Goal: Complete application form

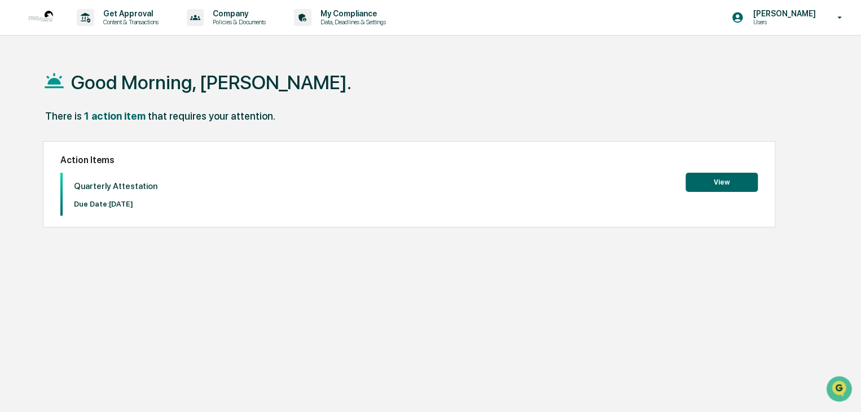
click at [707, 178] on button "View" at bounding box center [721, 182] width 72 height 19
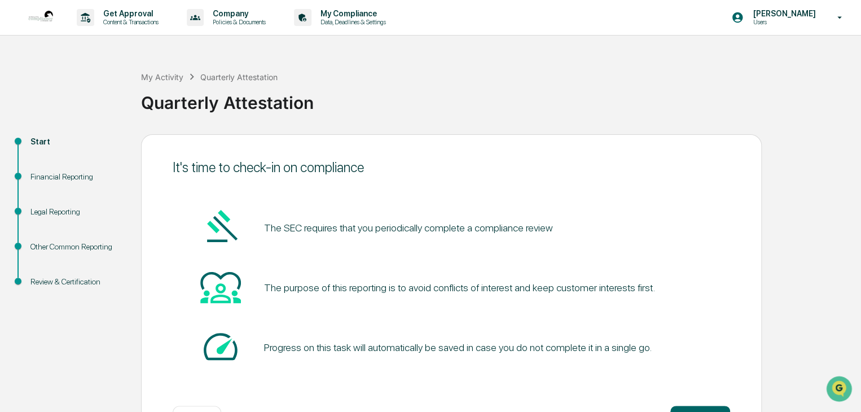
scroll to position [42, 0]
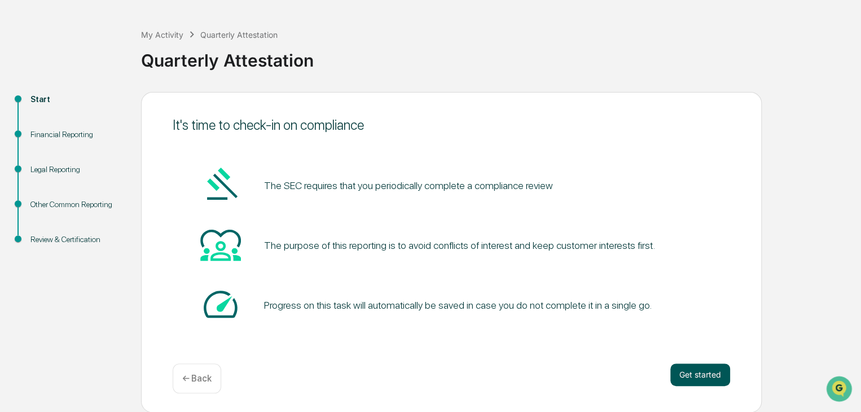
click at [690, 371] on button "Get started" at bounding box center [700, 374] width 60 height 23
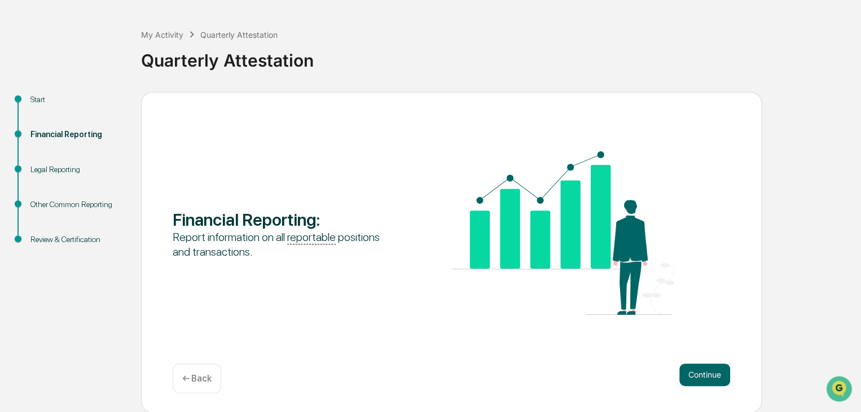
click at [690, 371] on button "Continue" at bounding box center [704, 374] width 51 height 23
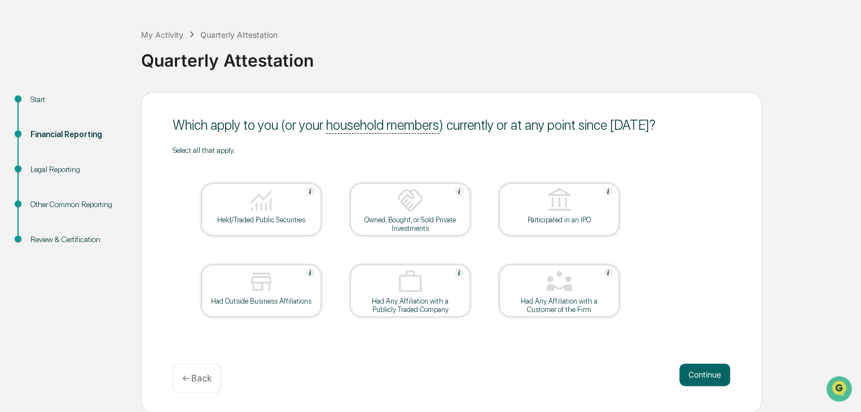
click at [261, 199] on img at bounding box center [261, 200] width 27 height 27
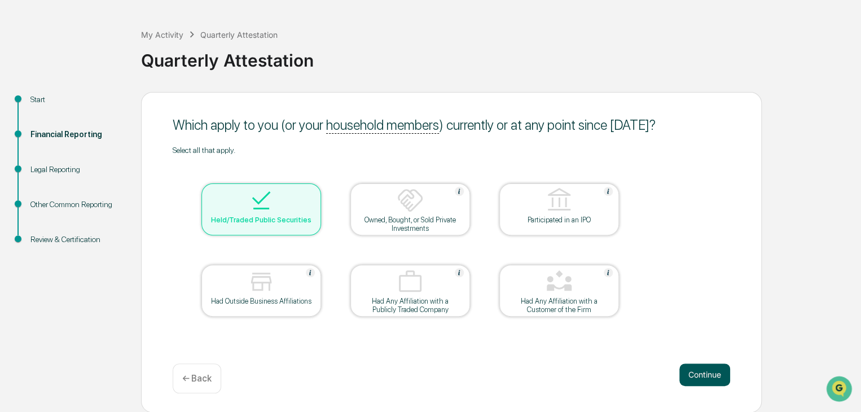
click at [687, 371] on button "Continue" at bounding box center [704, 374] width 51 height 23
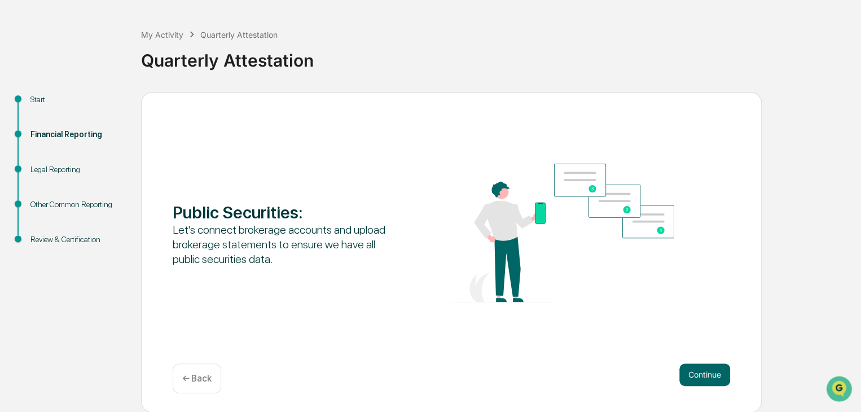
click at [687, 371] on button "Continue" at bounding box center [704, 374] width 51 height 23
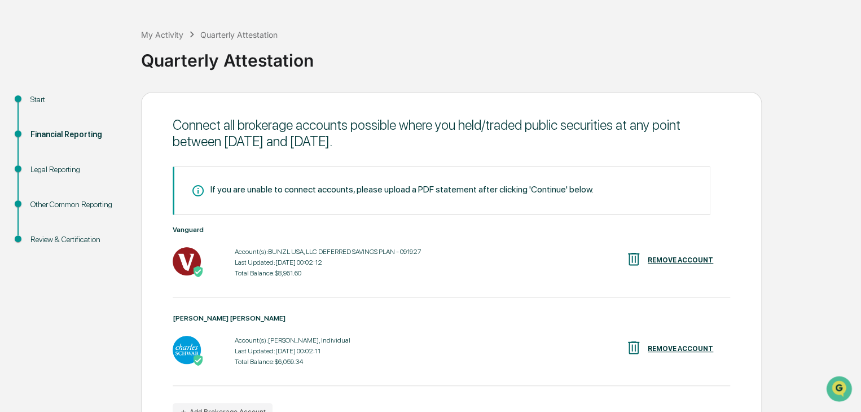
scroll to position [113, 0]
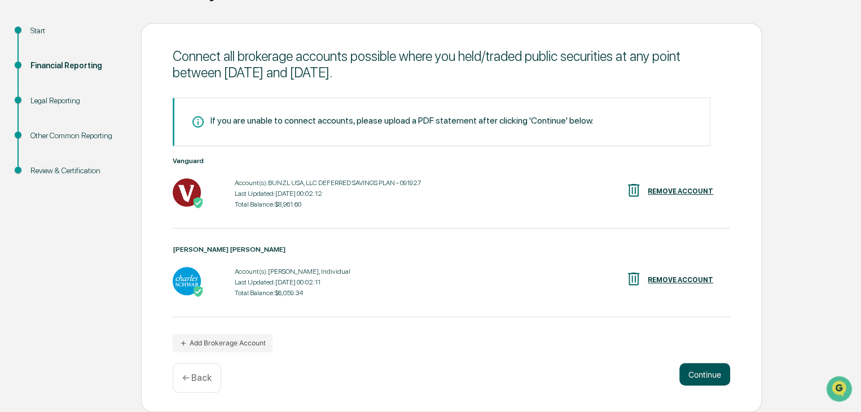
click at [700, 376] on button "Continue" at bounding box center [704, 374] width 51 height 23
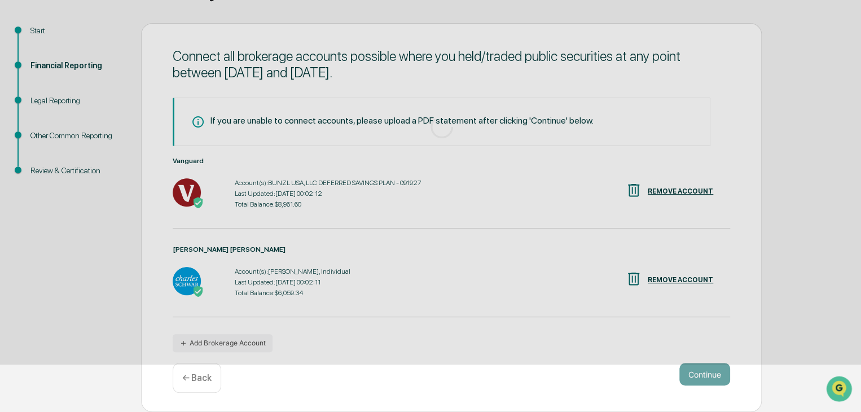
scroll to position [42, 0]
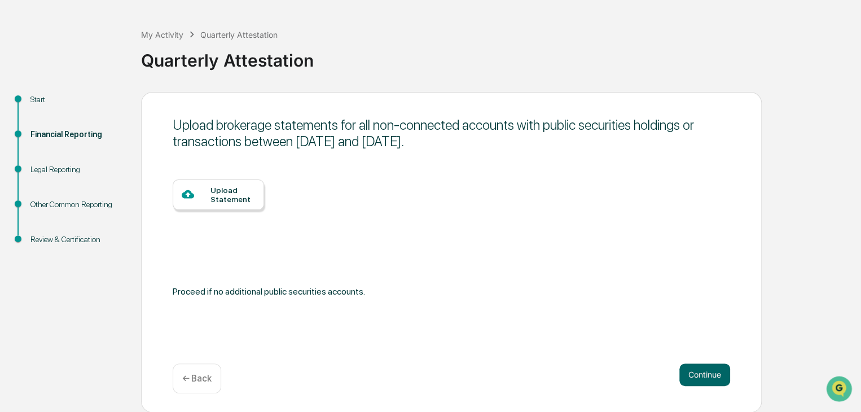
click at [208, 376] on p "← Back" at bounding box center [196, 378] width 29 height 11
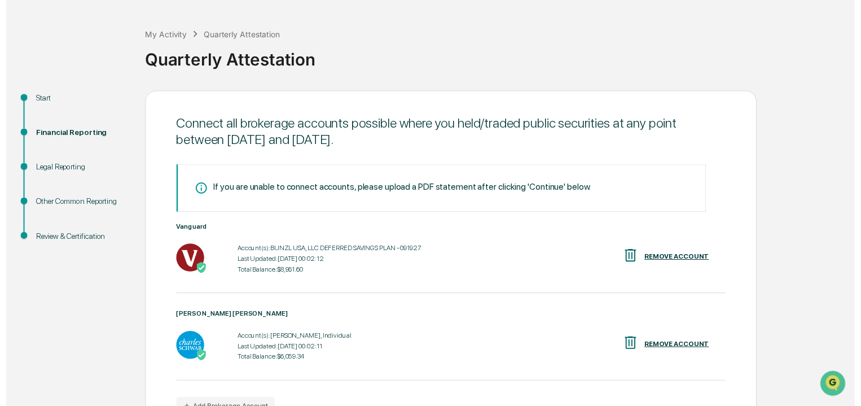
scroll to position [113, 0]
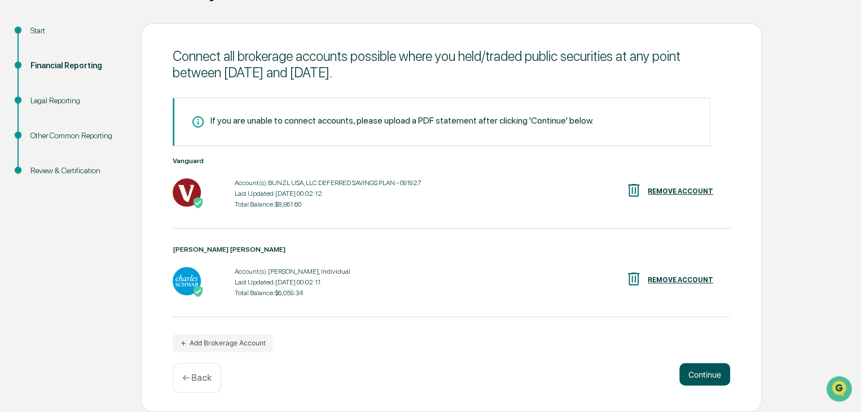
click at [700, 371] on button "Continue" at bounding box center [704, 374] width 51 height 23
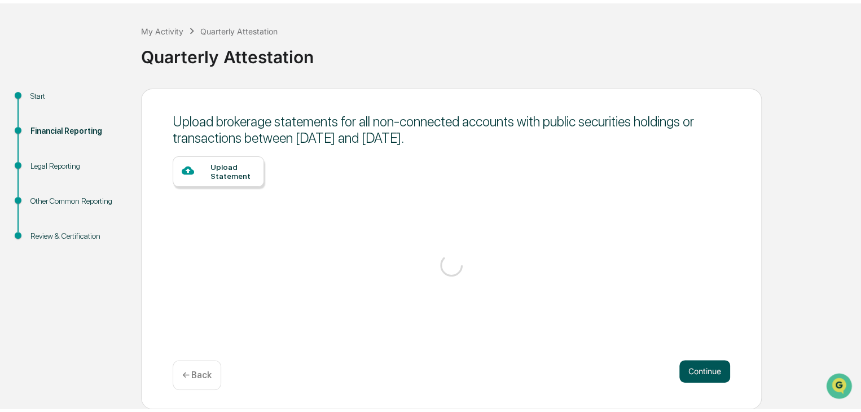
scroll to position [42, 0]
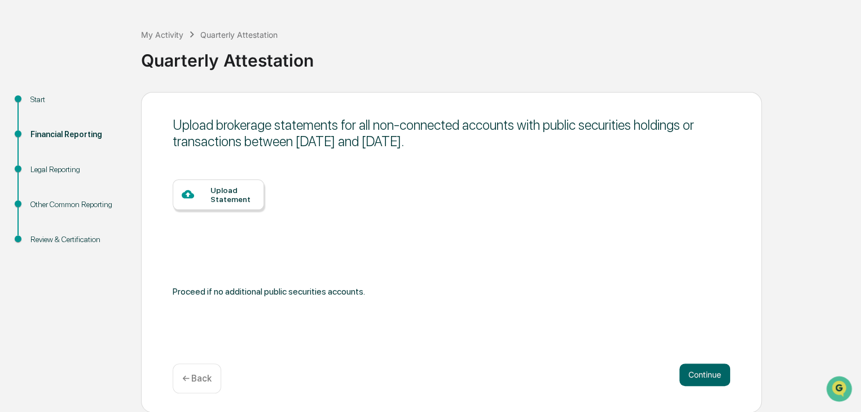
click at [191, 377] on p "← Back" at bounding box center [196, 378] width 29 height 11
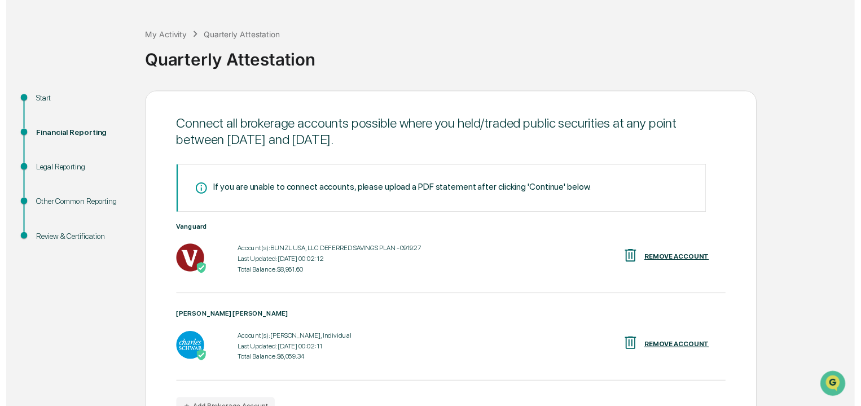
scroll to position [113, 0]
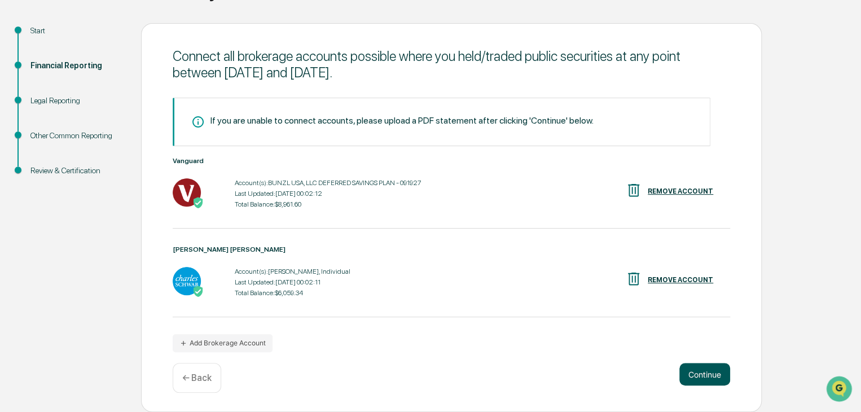
click at [690, 377] on button "Continue" at bounding box center [704, 374] width 51 height 23
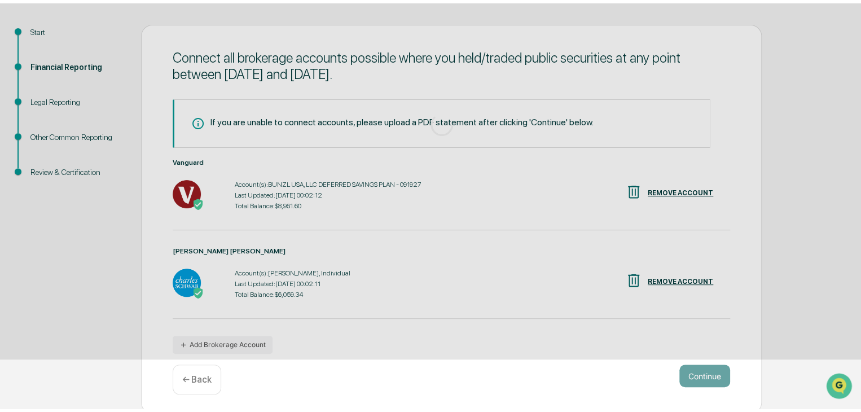
scroll to position [42, 0]
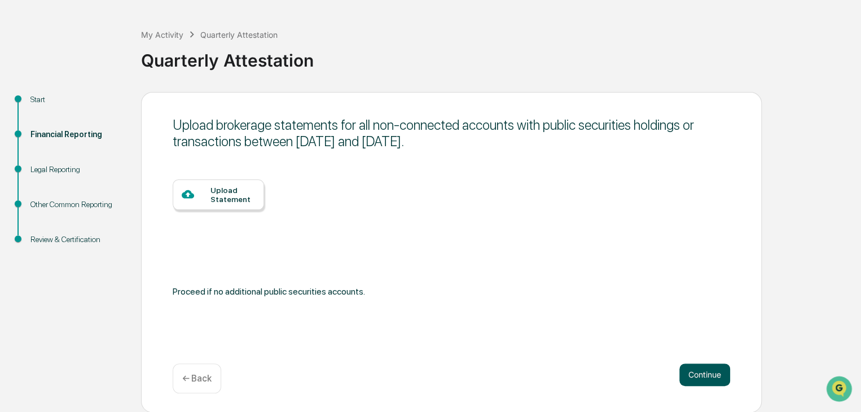
click at [690, 377] on button "Continue" at bounding box center [704, 374] width 51 height 23
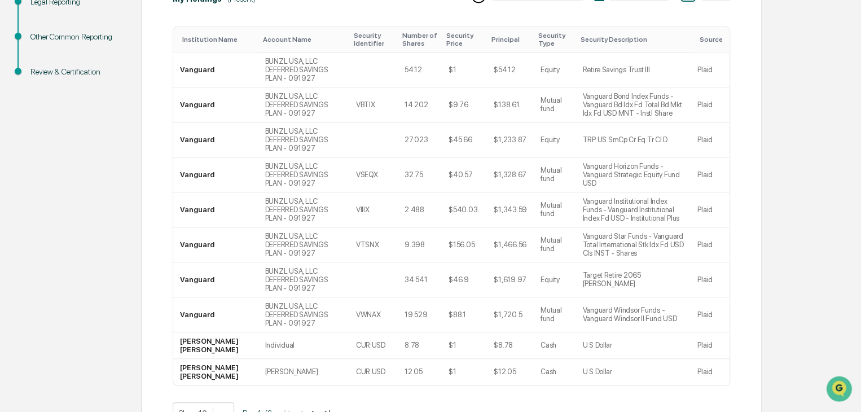
scroll to position [284, 0]
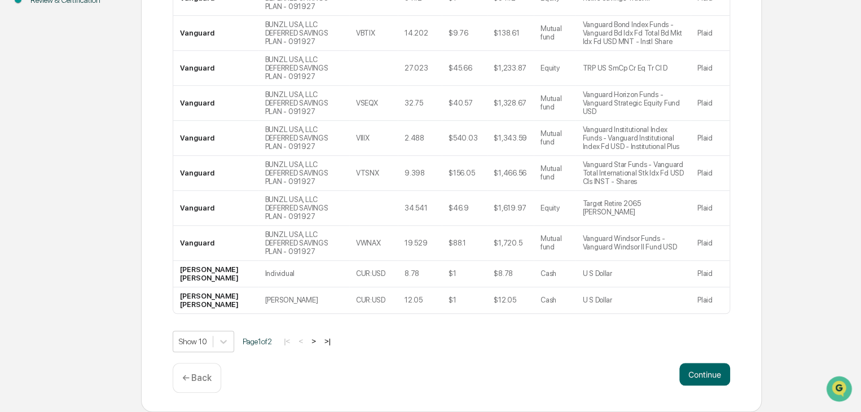
click at [314, 338] on button ">" at bounding box center [313, 341] width 11 height 10
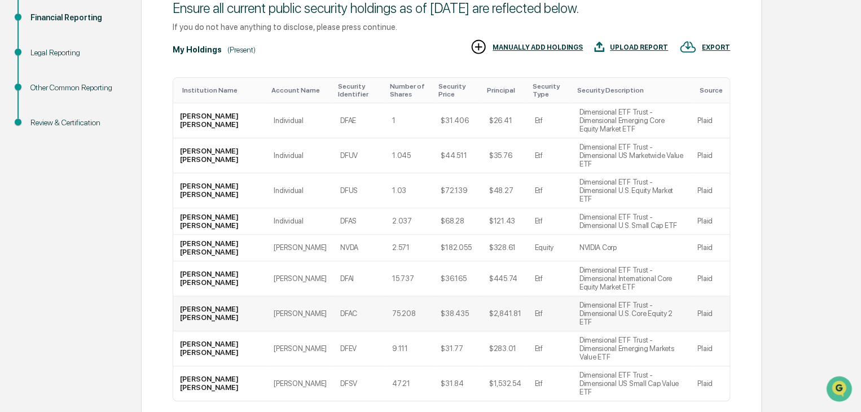
scroll to position [188, 0]
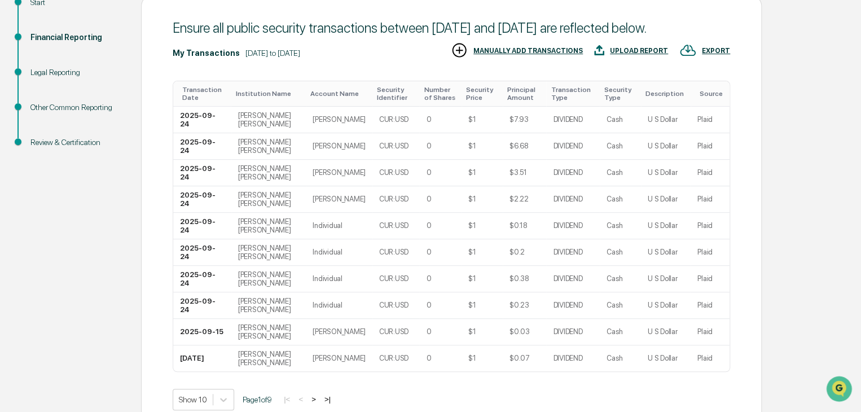
scroll to position [159, 0]
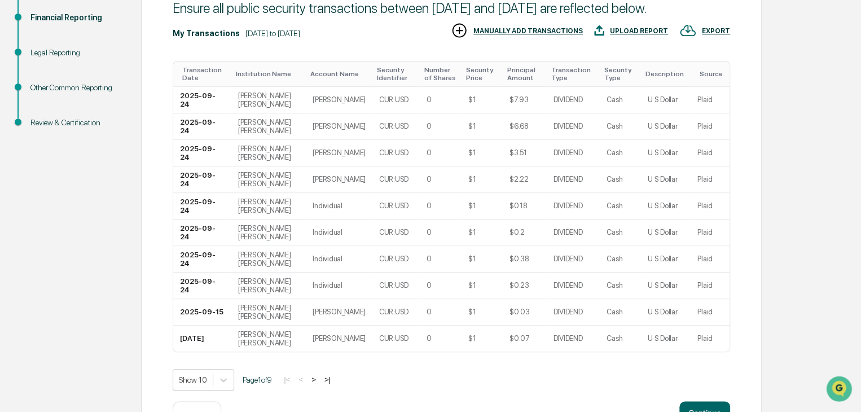
click at [319, 384] on button ">" at bounding box center [313, 380] width 11 height 10
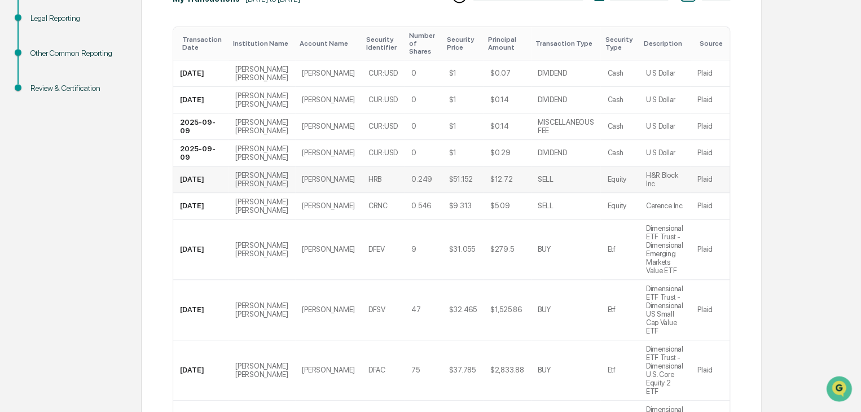
scroll to position [249, 0]
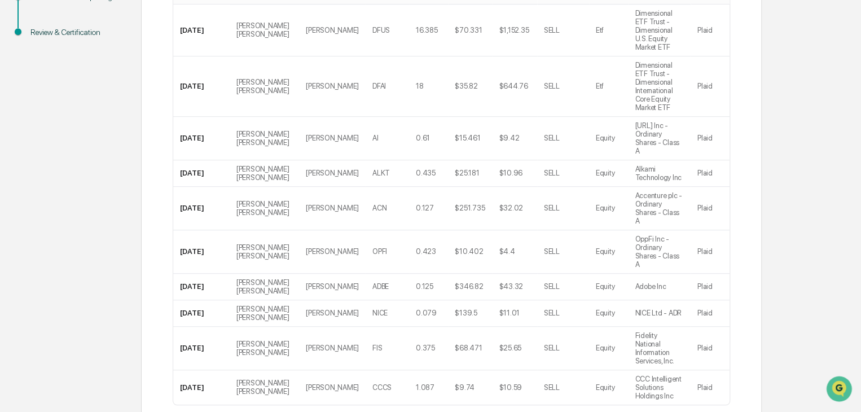
scroll to position [232, 0]
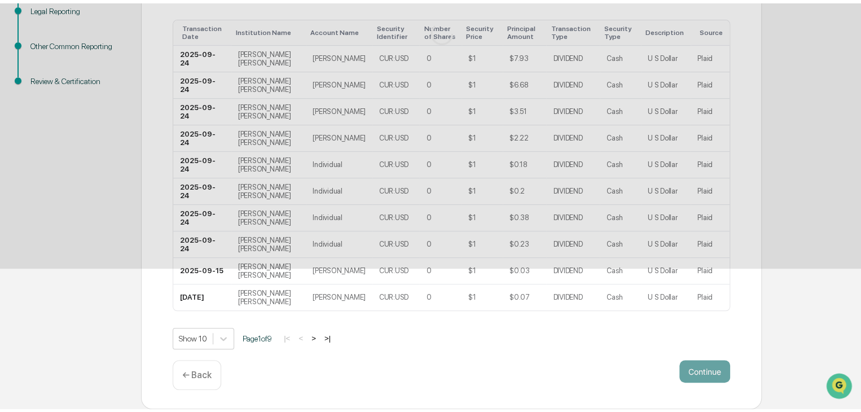
scroll to position [42, 0]
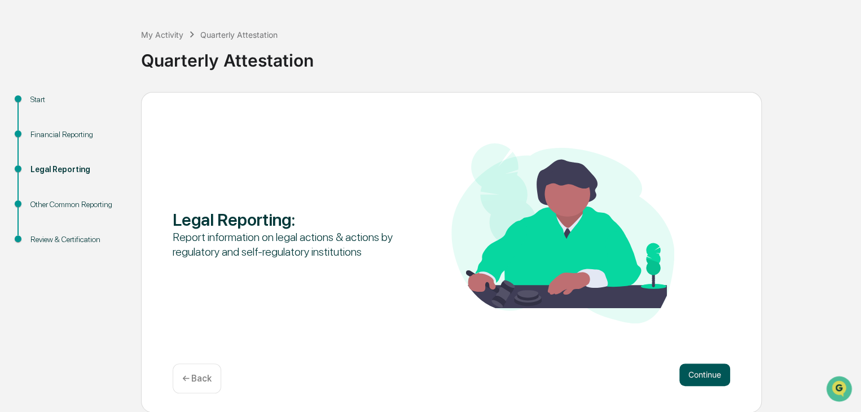
click at [718, 364] on button "Continue" at bounding box center [704, 374] width 51 height 23
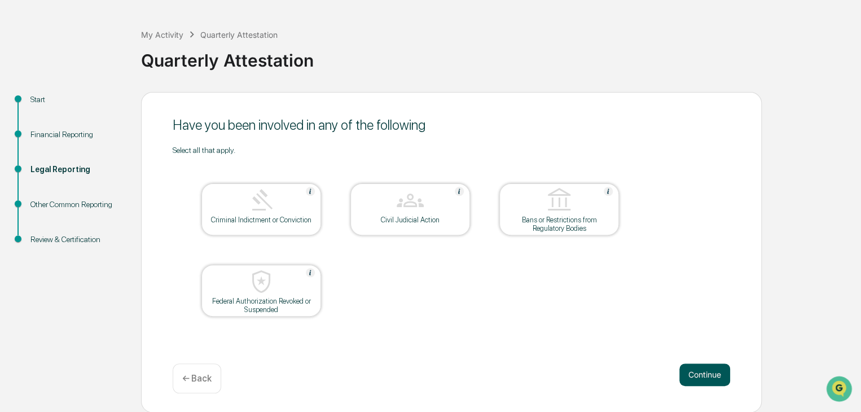
click at [690, 377] on button "Continue" at bounding box center [704, 374] width 51 height 23
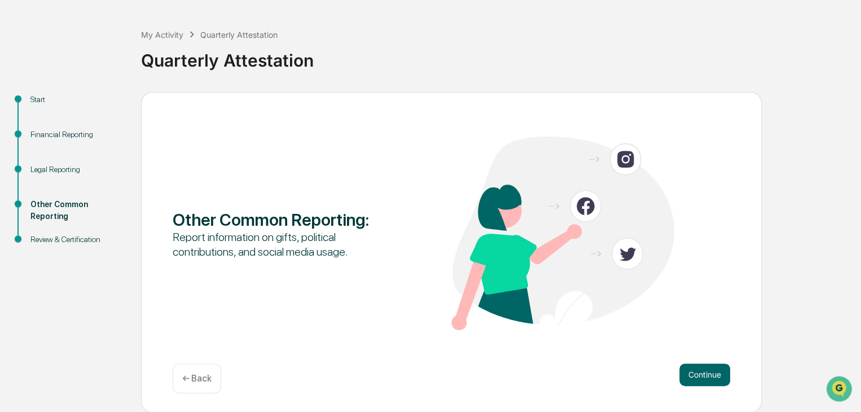
click at [690, 377] on button "Continue" at bounding box center [704, 374] width 51 height 23
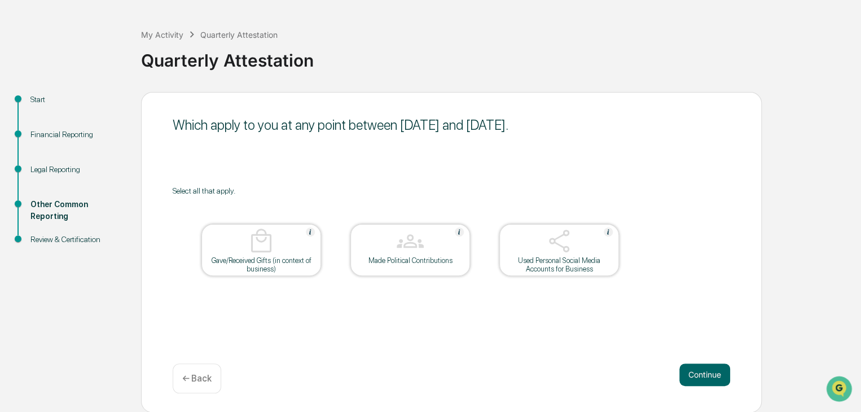
click at [580, 272] on div "Used Personal Social Media Accounts for Business" at bounding box center [559, 264] width 102 height 17
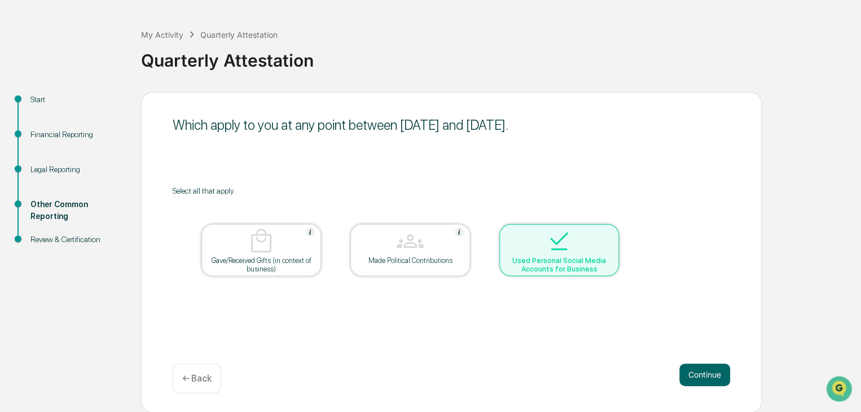
drag, startPoint x: 580, startPoint y: 272, endPoint x: 515, endPoint y: 263, distance: 66.1
click at [515, 263] on div "Used Personal Social Media Accounts for Business" at bounding box center [559, 264] width 102 height 17
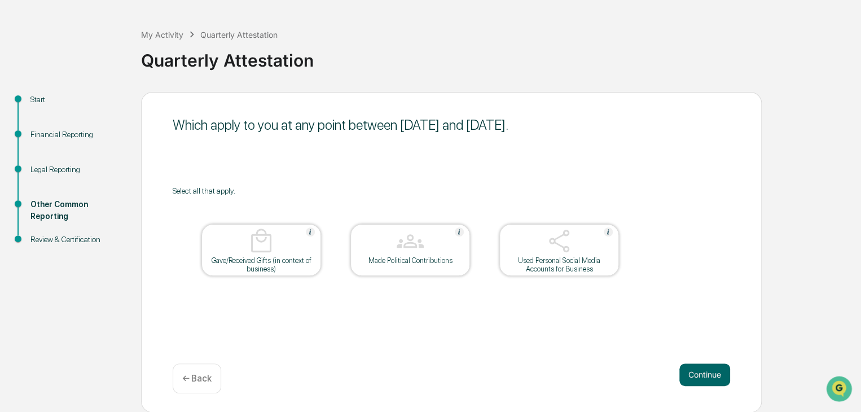
click at [547, 222] on table "Gave/Received Gifts (in context of business) Made Political Contributions Used …" at bounding box center [410, 249] width 475 height 109
click at [550, 236] on img at bounding box center [558, 240] width 27 height 27
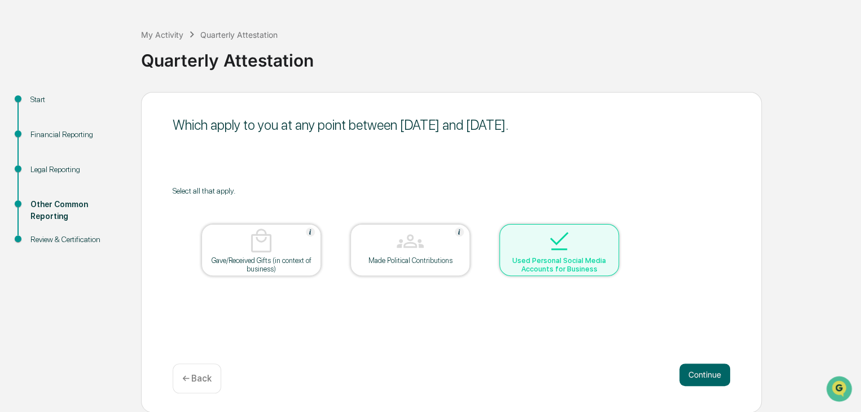
click at [547, 249] on img at bounding box center [558, 240] width 27 height 27
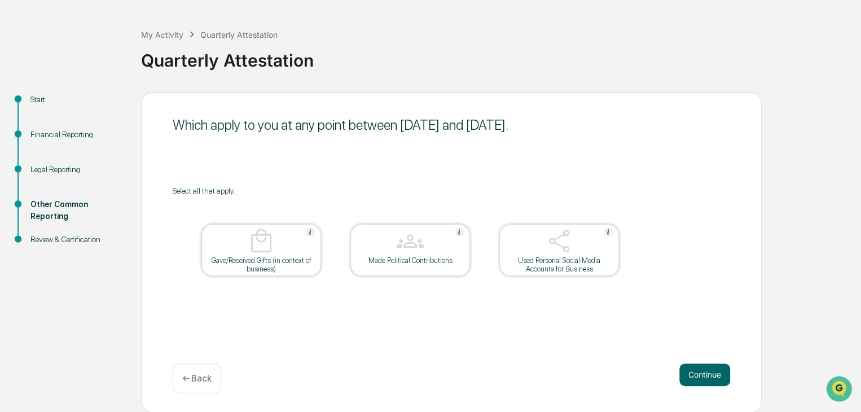
drag, startPoint x: 510, startPoint y: 70, endPoint x: 688, endPoint y: 140, distance: 191.2
click at [688, 140] on div "My Activity Quarterly Attestation Quarterly Attestation Start Financial Reporti…" at bounding box center [430, 211] width 861 height 401
click at [692, 140] on div "Which apply to you at any point between [DATE] and [DATE]. Select all that appl…" at bounding box center [451, 252] width 621 height 320
click at [701, 380] on button "Continue" at bounding box center [704, 374] width 51 height 23
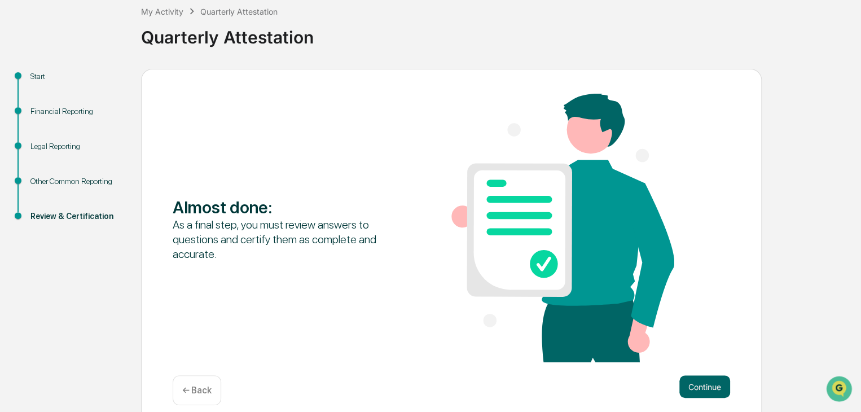
scroll to position [78, 0]
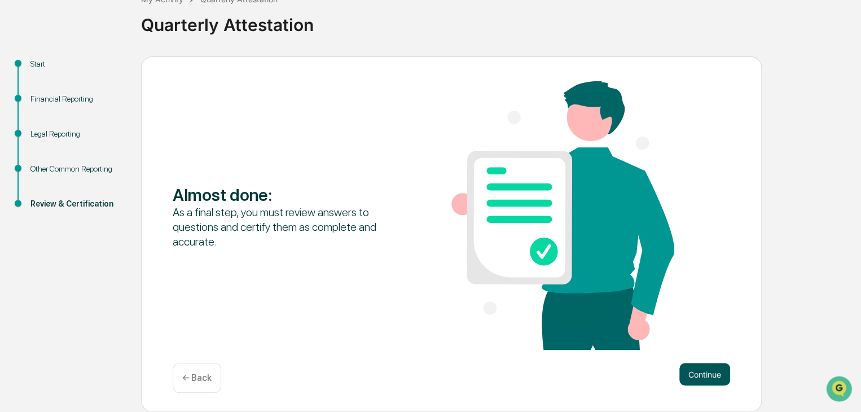
click at [711, 369] on button "Continue" at bounding box center [704, 374] width 51 height 23
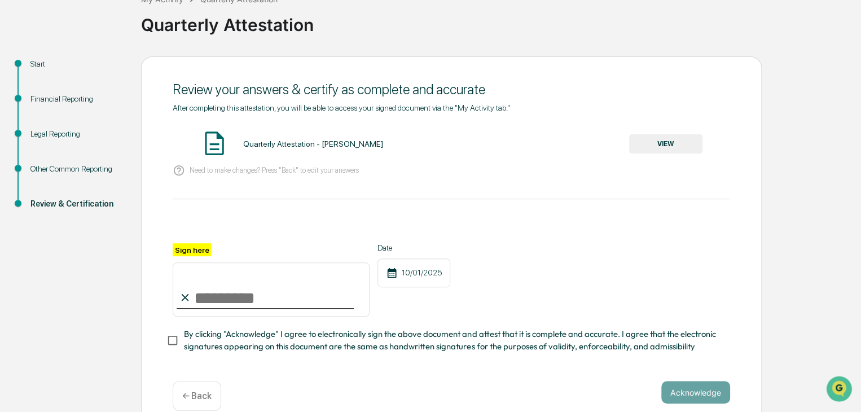
click at [215, 298] on input "Sign here" at bounding box center [271, 289] width 197 height 54
type input "**********"
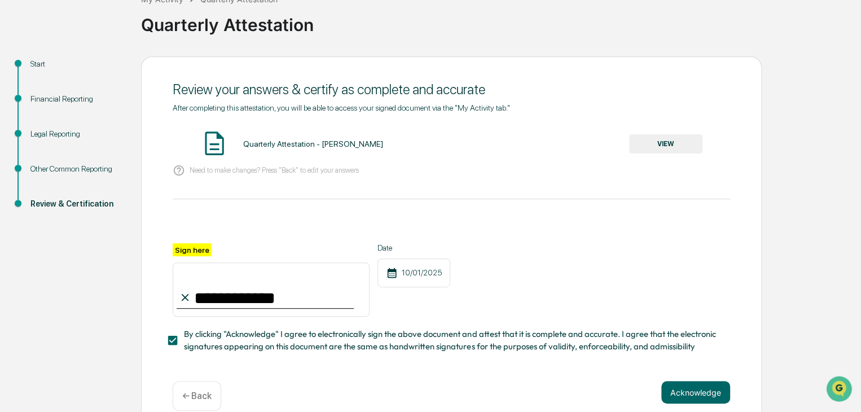
click at [668, 139] on button "VIEW" at bounding box center [665, 143] width 73 height 19
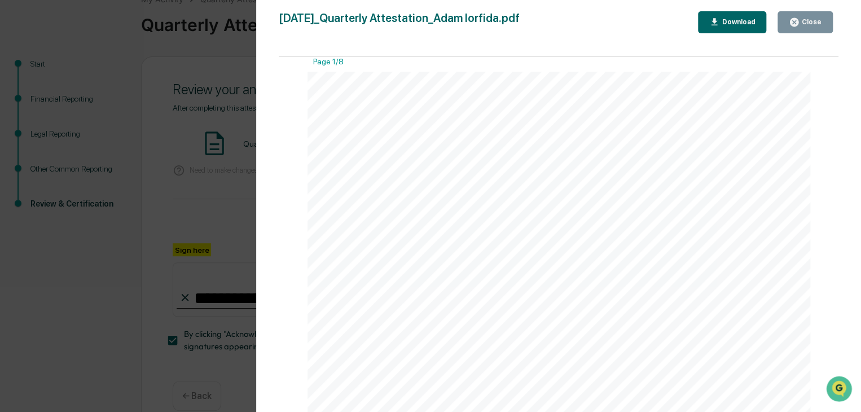
scroll to position [0, 0]
click at [803, 32] on button "Close" at bounding box center [804, 22] width 55 height 22
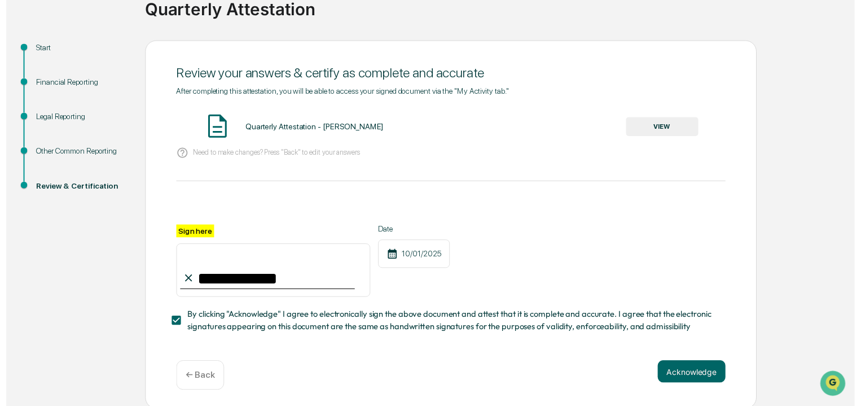
scroll to position [100, 0]
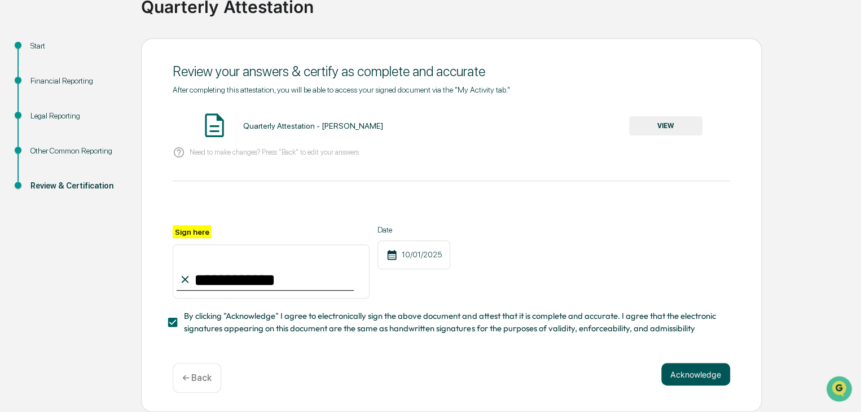
click at [670, 368] on button "Acknowledge" at bounding box center [695, 374] width 69 height 23
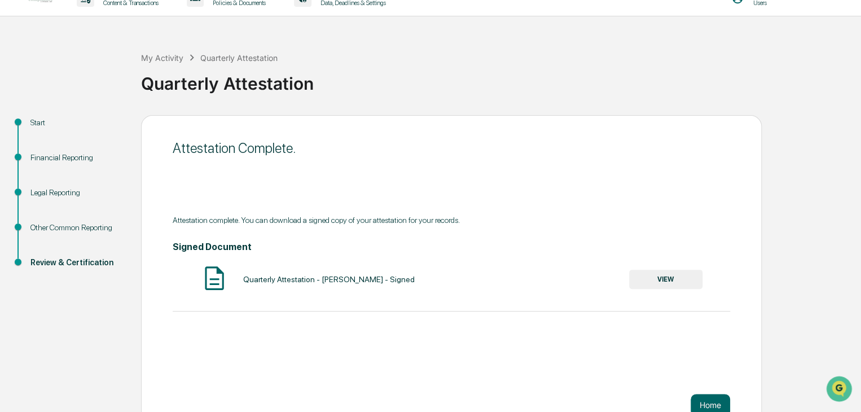
scroll to position [0, 0]
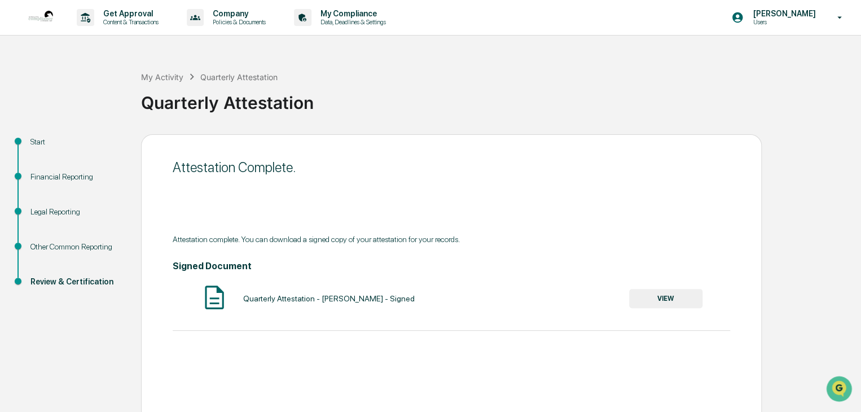
click at [672, 297] on button "VIEW" at bounding box center [665, 298] width 73 height 19
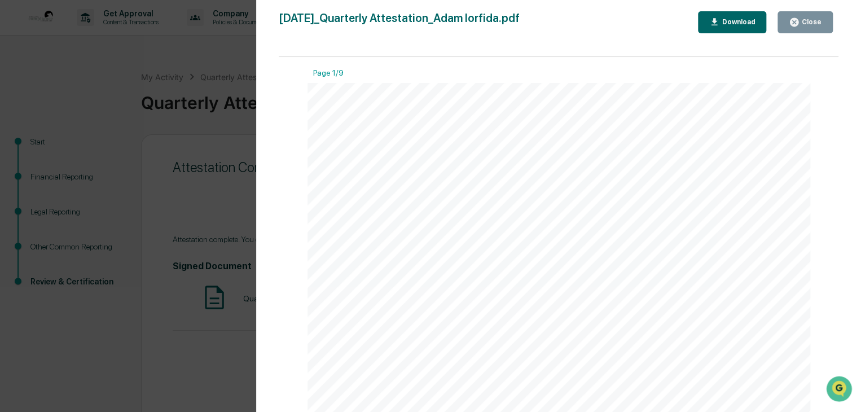
click at [200, 124] on div "Version History [DATE] 02:12 PM [PERSON_NAME] [DATE]_Quarterly Attestation_Adam…" at bounding box center [430, 206] width 861 height 412
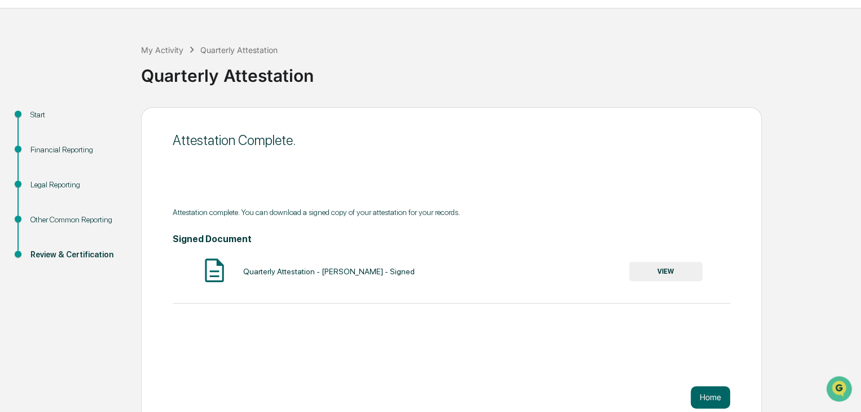
scroll to position [42, 0]
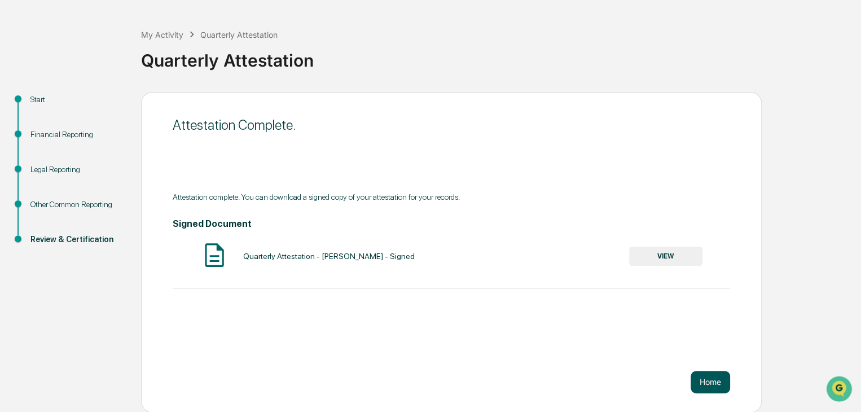
click at [697, 387] on button "Home" at bounding box center [709, 382] width 39 height 23
